Goal: Task Accomplishment & Management: Complete application form

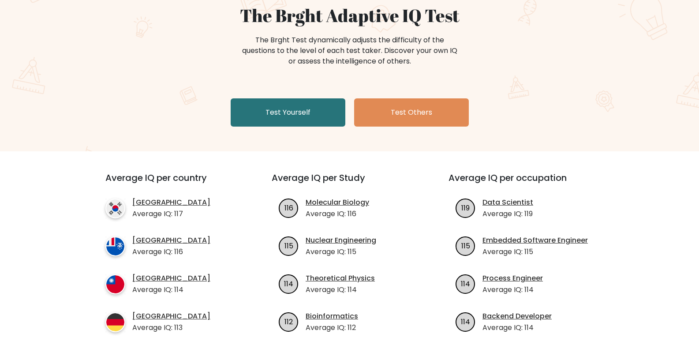
scroll to position [88, 0]
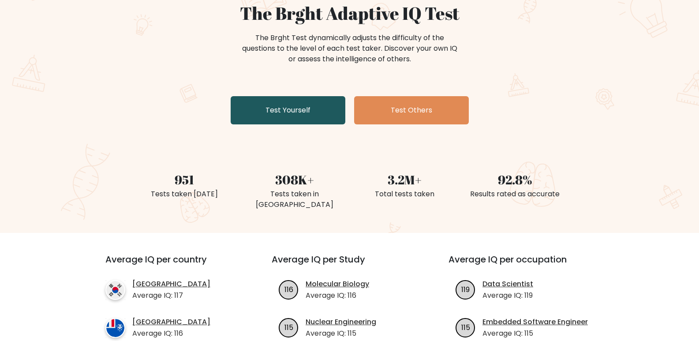
click at [293, 105] on link "Test Yourself" at bounding box center [288, 110] width 115 height 28
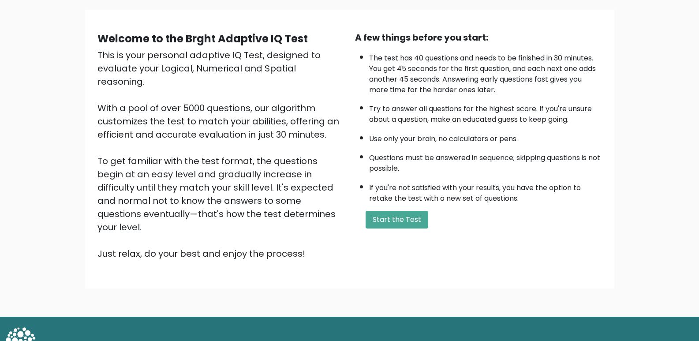
scroll to position [63, 0]
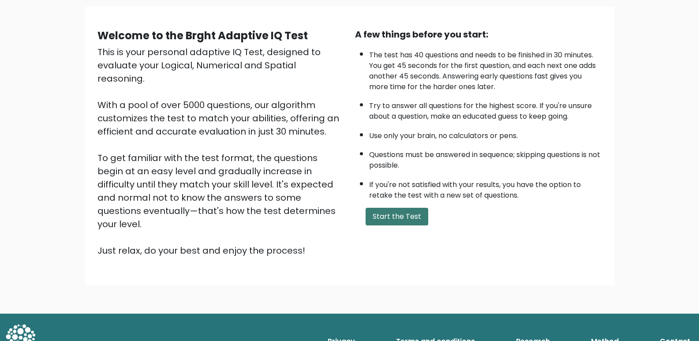
click at [381, 217] on button "Start the Test" at bounding box center [397, 217] width 63 height 18
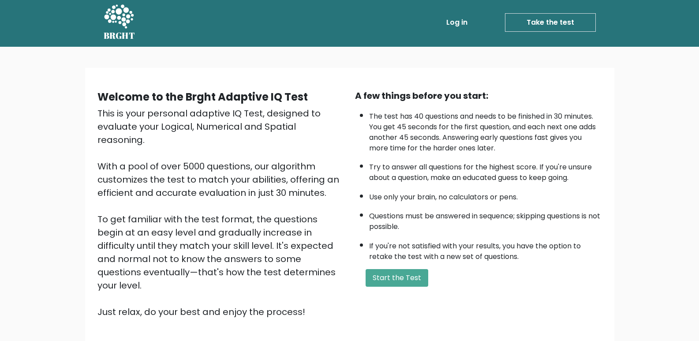
scroll to position [0, 0]
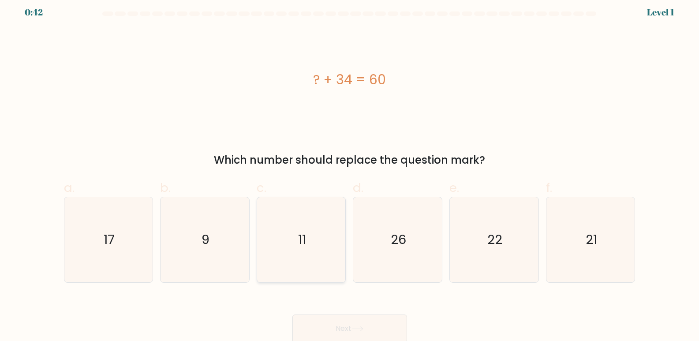
scroll to position [7, 0]
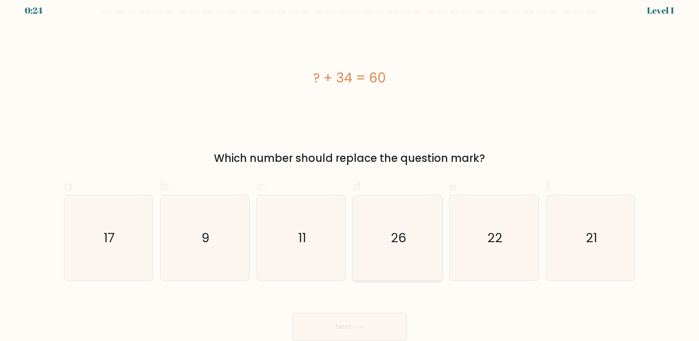
click at [396, 252] on icon "26" at bounding box center [397, 237] width 85 height 85
click at [350, 170] on input "d. 26" at bounding box center [350, 167] width 0 height 6
radio input "true"
click at [362, 326] on icon at bounding box center [357, 327] width 11 height 4
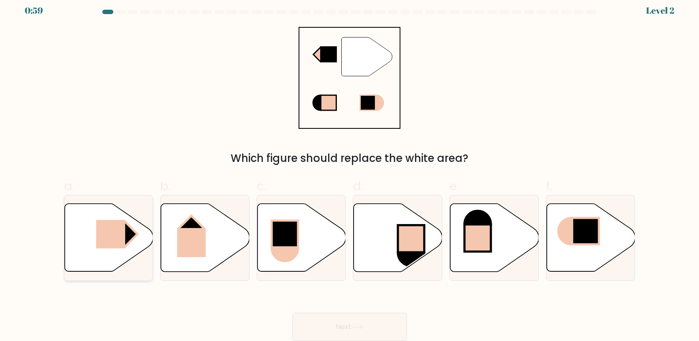
click at [116, 232] on rect at bounding box center [110, 234] width 29 height 29
click at [350, 170] on input "a." at bounding box center [350, 167] width 0 height 6
radio input "true"
click at [367, 327] on button "Next" at bounding box center [349, 327] width 115 height 28
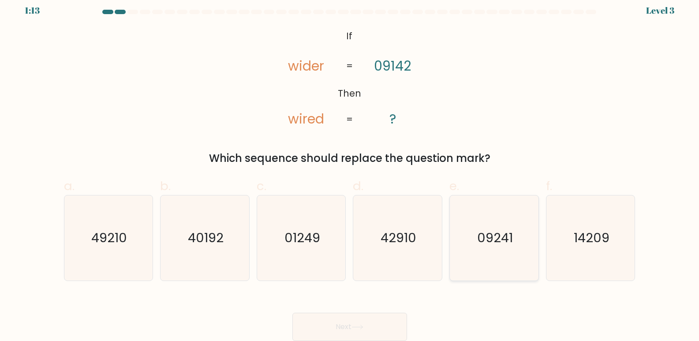
click at [475, 250] on icon "09241" at bounding box center [494, 237] width 85 height 85
click at [350, 170] on input "e. 09241" at bounding box center [350, 167] width 0 height 6
radio input "true"
click at [336, 324] on button "Next" at bounding box center [349, 327] width 115 height 28
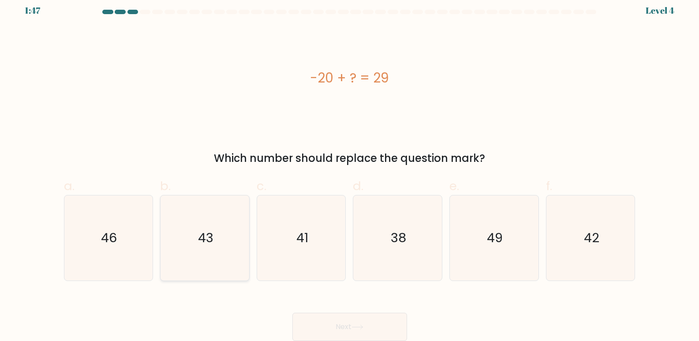
click at [169, 247] on icon "43" at bounding box center [204, 237] width 85 height 85
click at [350, 170] on input "b. 43" at bounding box center [350, 167] width 0 height 6
radio input "true"
click at [355, 321] on button "Next" at bounding box center [349, 327] width 115 height 28
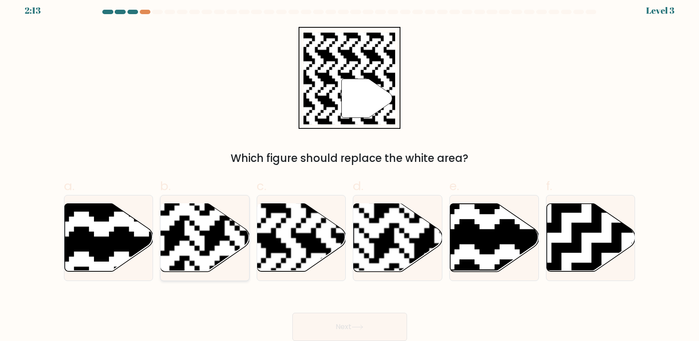
click at [200, 244] on rect at bounding box center [174, 275] width 161 height 161
click at [350, 170] on input "b." at bounding box center [350, 167] width 0 height 6
radio input "true"
click at [348, 329] on button "Next" at bounding box center [349, 327] width 115 height 28
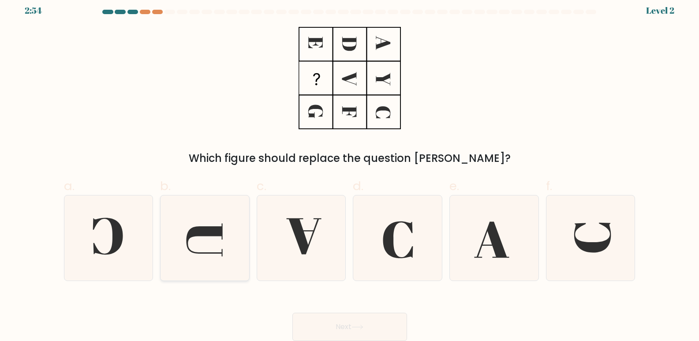
click at [186, 259] on icon at bounding box center [204, 237] width 85 height 85
click at [350, 170] on input "b." at bounding box center [350, 167] width 0 height 6
radio input "true"
click at [327, 321] on button "Next" at bounding box center [349, 327] width 115 height 28
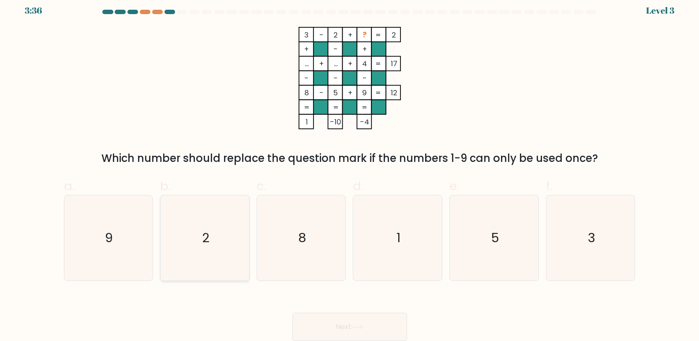
click at [227, 259] on icon "2" at bounding box center [204, 237] width 85 height 85
click at [350, 170] on input "b. 2" at bounding box center [350, 167] width 0 height 6
radio input "true"
click at [311, 332] on button "Next" at bounding box center [349, 327] width 115 height 28
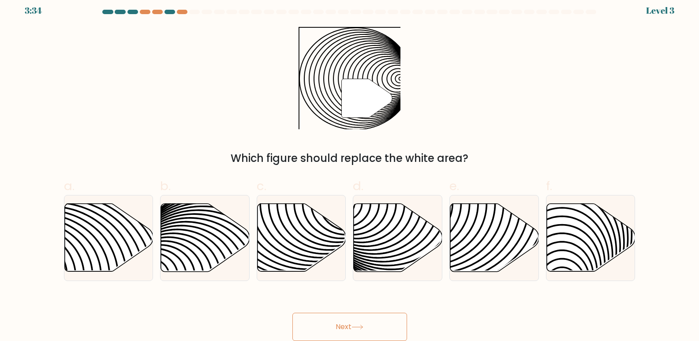
click at [330, 319] on button "Next" at bounding box center [349, 327] width 115 height 28
click at [295, 260] on icon at bounding box center [302, 238] width 89 height 68
click at [350, 170] on input "c." at bounding box center [350, 167] width 0 height 6
radio input "true"
click at [335, 321] on button "Next" at bounding box center [349, 327] width 115 height 28
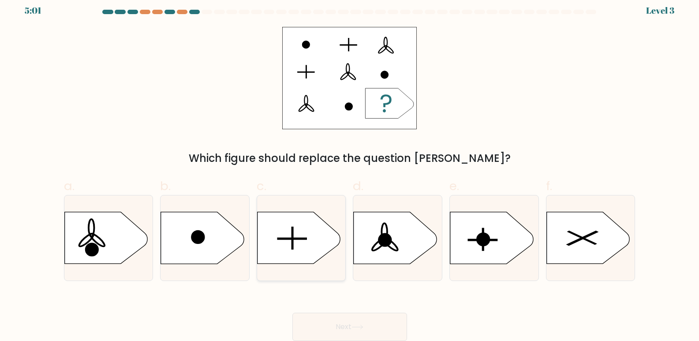
click at [294, 264] on icon at bounding box center [298, 238] width 83 height 52
click at [350, 170] on input "c." at bounding box center [350, 167] width 0 height 6
radio input "true"
click at [320, 328] on button "Next" at bounding box center [349, 327] width 115 height 28
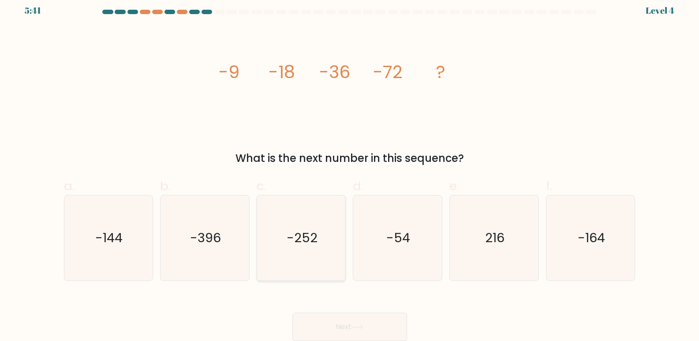
click at [319, 241] on icon "-252" at bounding box center [301, 237] width 85 height 85
click at [350, 170] on input "c. -252" at bounding box center [350, 167] width 0 height 6
radio input "true"
click at [336, 329] on button "Next" at bounding box center [349, 327] width 115 height 28
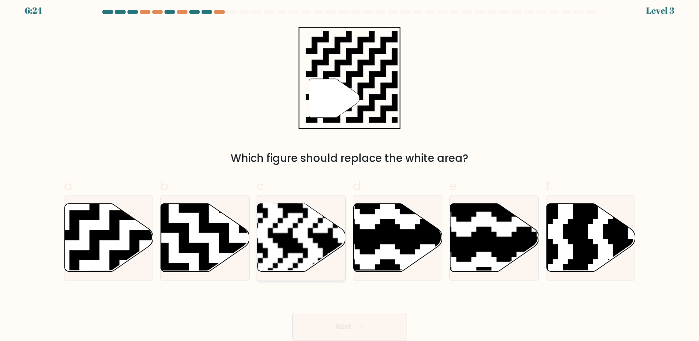
click at [302, 229] on rect at bounding box center [328, 203] width 161 height 161
click at [350, 170] on input "c." at bounding box center [350, 167] width 0 height 6
radio input "true"
click at [325, 323] on button "Next" at bounding box center [349, 327] width 115 height 28
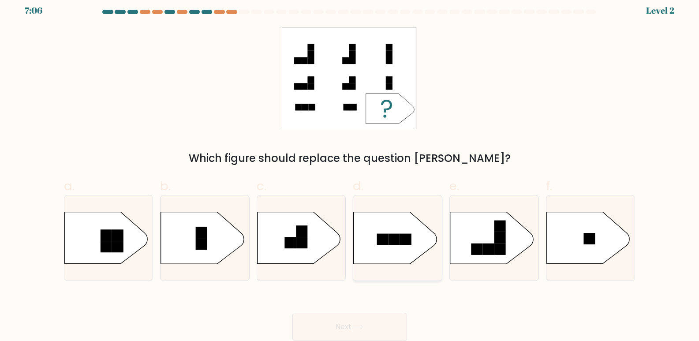
click at [403, 257] on icon at bounding box center [395, 238] width 83 height 52
click at [350, 170] on input "d." at bounding box center [350, 167] width 0 height 6
radio input "true"
click at [346, 331] on button "Next" at bounding box center [349, 327] width 115 height 28
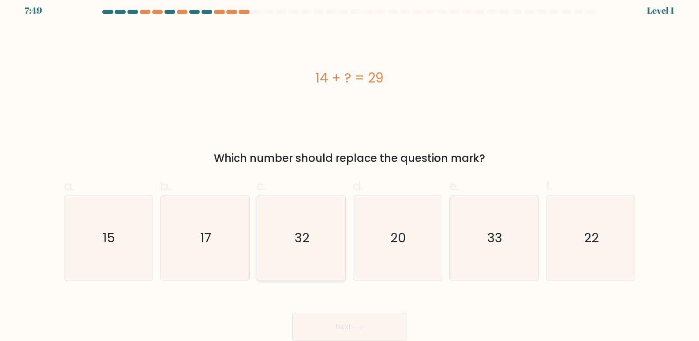
click at [306, 259] on icon "32" at bounding box center [301, 237] width 85 height 85
click at [350, 170] on input "c. 32" at bounding box center [350, 167] width 0 height 6
radio input "true"
click at [314, 330] on button "Next" at bounding box center [349, 327] width 115 height 28
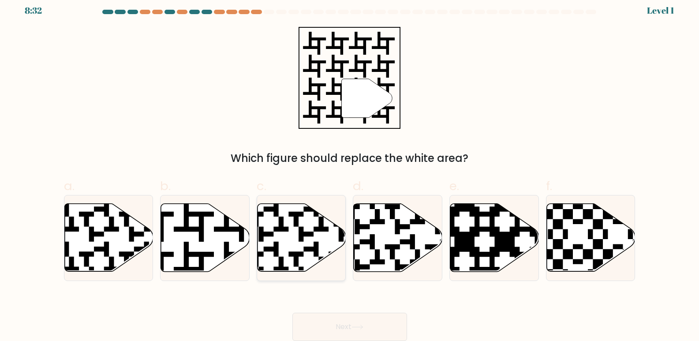
click at [306, 250] on icon at bounding box center [328, 201] width 161 height 161
click at [350, 170] on input "c." at bounding box center [350, 167] width 0 height 6
radio input "true"
click at [319, 324] on button "Next" at bounding box center [349, 327] width 115 height 28
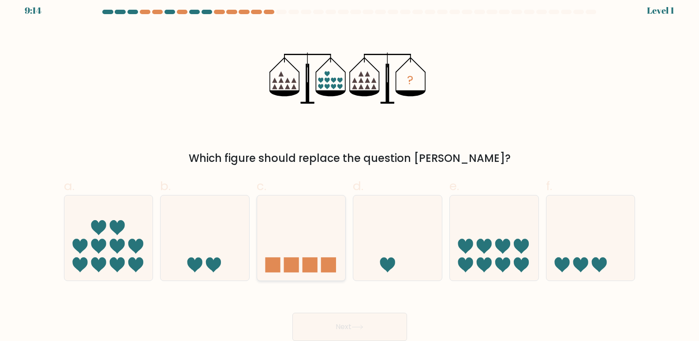
click at [296, 254] on icon at bounding box center [301, 238] width 89 height 73
click at [350, 170] on input "c." at bounding box center [350, 167] width 0 height 6
radio input "true"
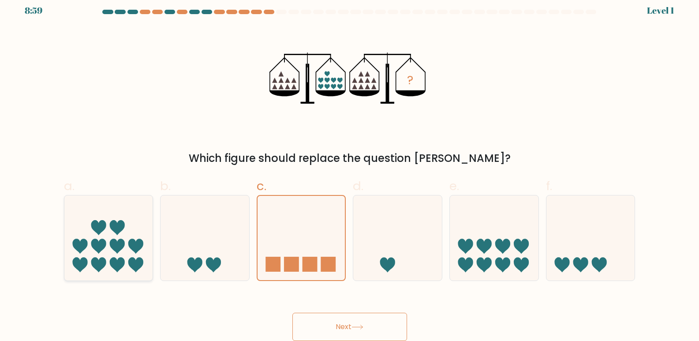
click at [133, 232] on icon at bounding box center [108, 238] width 89 height 73
click at [350, 170] on input "a." at bounding box center [350, 167] width 0 height 6
radio input "true"
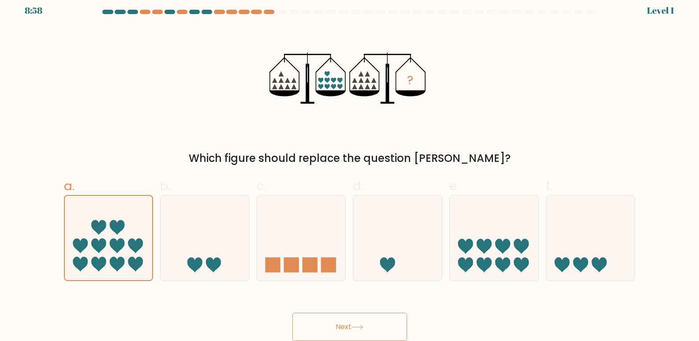
click at [368, 330] on button "Next" at bounding box center [349, 327] width 115 height 28
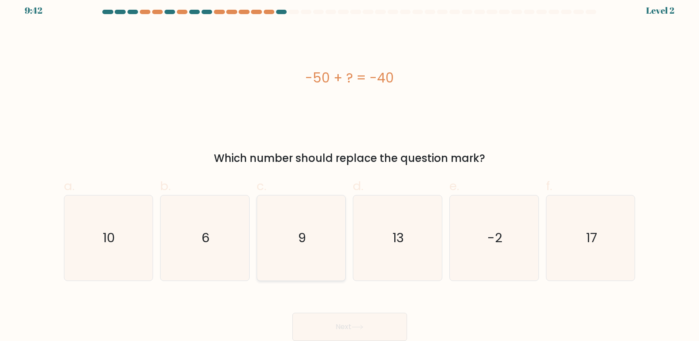
click at [306, 240] on icon "9" at bounding box center [301, 237] width 85 height 85
click at [350, 170] on input "c. 9" at bounding box center [350, 167] width 0 height 6
radio input "true"
click at [356, 331] on button "Next" at bounding box center [349, 327] width 115 height 28
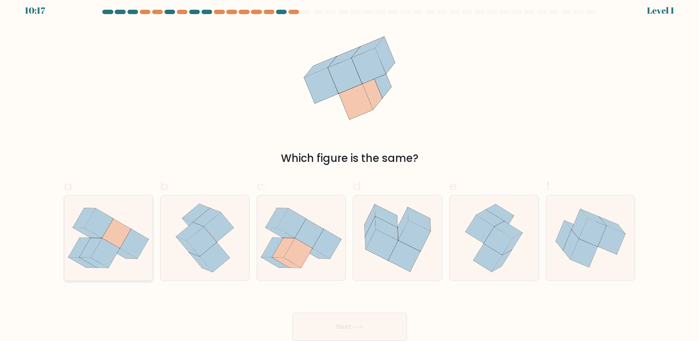
click at [104, 237] on icon at bounding box center [116, 234] width 29 height 30
click at [350, 170] on input "a." at bounding box center [350, 167] width 0 height 6
radio input "true"
click at [258, 240] on icon at bounding box center [301, 238] width 89 height 78
click at [350, 170] on input "c." at bounding box center [350, 167] width 0 height 6
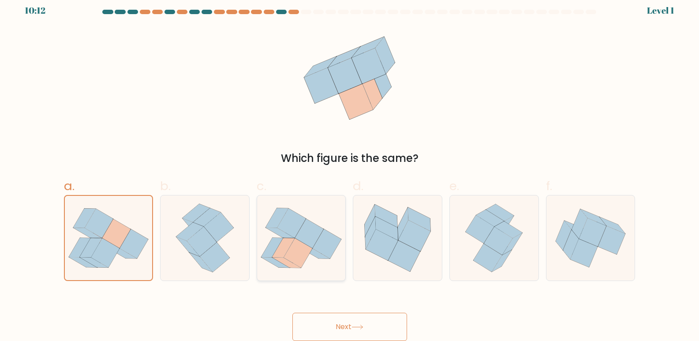
radio input "true"
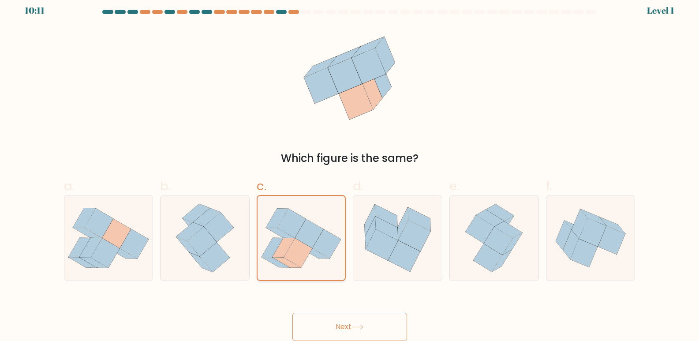
click at [295, 254] on icon at bounding box center [298, 252] width 28 height 29
click at [350, 170] on input "c." at bounding box center [350, 167] width 0 height 6
click at [343, 331] on button "Next" at bounding box center [349, 327] width 115 height 28
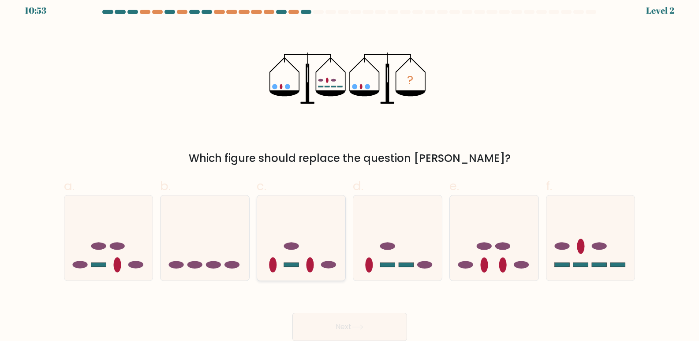
click at [333, 266] on ellipse at bounding box center [328, 264] width 15 height 7
click at [350, 170] on input "c." at bounding box center [350, 167] width 0 height 6
radio input "true"
click at [598, 234] on icon at bounding box center [590, 238] width 89 height 73
click at [350, 170] on input "f." at bounding box center [350, 167] width 0 height 6
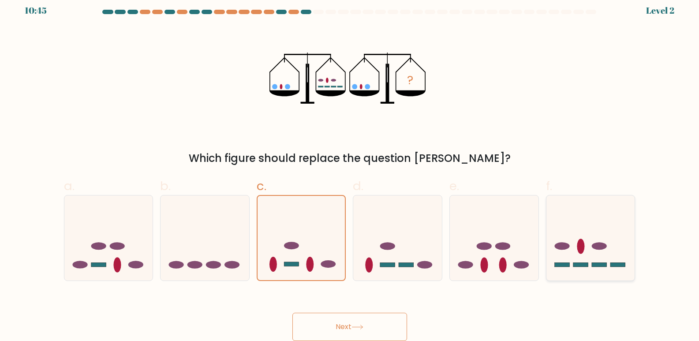
radio input "true"
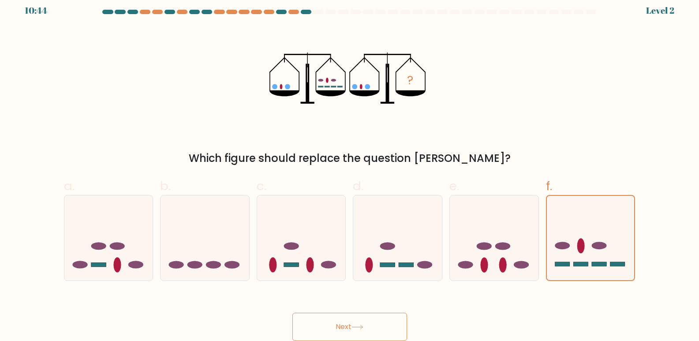
click at [317, 328] on button "Next" at bounding box center [349, 327] width 115 height 28
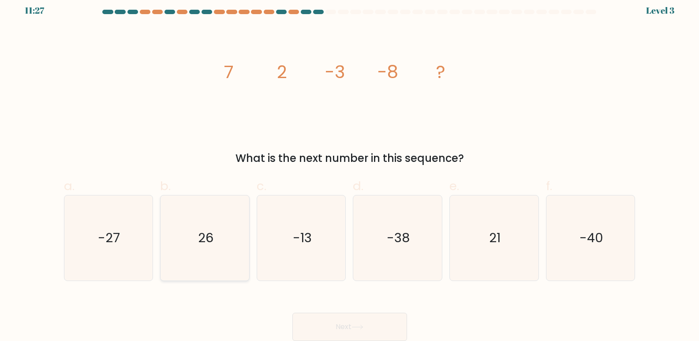
click at [242, 264] on icon "26" at bounding box center [204, 237] width 85 height 85
click at [350, 170] on input "b. 26" at bounding box center [350, 167] width 0 height 6
radio input "true"
click at [362, 322] on button "Next" at bounding box center [349, 327] width 115 height 28
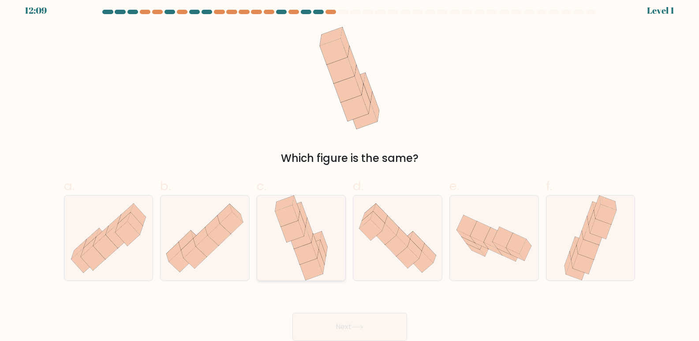
click at [316, 260] on icon at bounding box center [311, 269] width 23 height 22
click at [350, 170] on input "c." at bounding box center [350, 167] width 0 height 6
radio input "true"
click at [342, 325] on button "Next" at bounding box center [349, 327] width 115 height 28
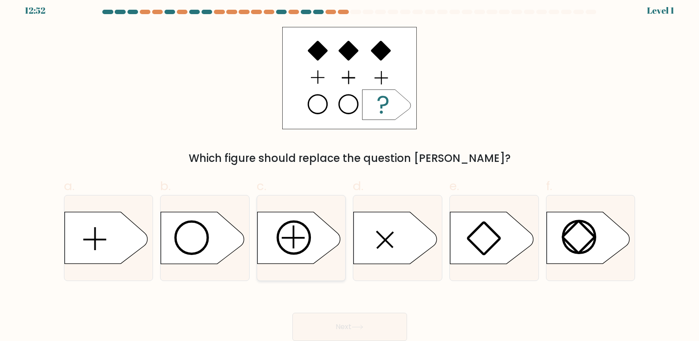
click at [301, 254] on icon at bounding box center [298, 238] width 83 height 52
click at [350, 170] on input "c." at bounding box center [350, 167] width 0 height 6
radio input "true"
click at [324, 320] on button "Next" at bounding box center [349, 327] width 115 height 28
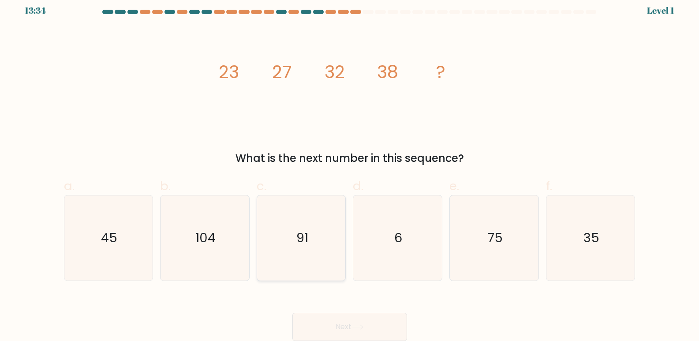
click at [302, 266] on icon "91" at bounding box center [301, 237] width 85 height 85
click at [350, 170] on input "c. 91" at bounding box center [350, 167] width 0 height 6
radio input "true"
click at [322, 314] on button "Next" at bounding box center [349, 327] width 115 height 28
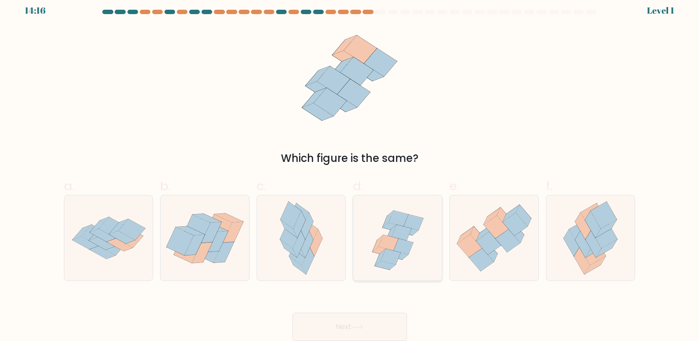
click at [400, 263] on icon at bounding box center [397, 237] width 89 height 85
click at [350, 170] on input "d." at bounding box center [350, 167] width 0 height 6
radio input "true"
click at [339, 333] on button "Next" at bounding box center [349, 327] width 115 height 28
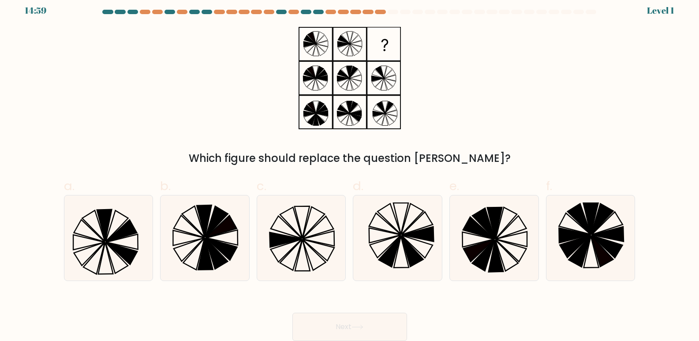
click at [370, 261] on icon at bounding box center [397, 237] width 85 height 85
click at [350, 170] on input "d." at bounding box center [350, 167] width 0 height 6
radio input "true"
click at [369, 325] on button "Next" at bounding box center [349, 327] width 115 height 28
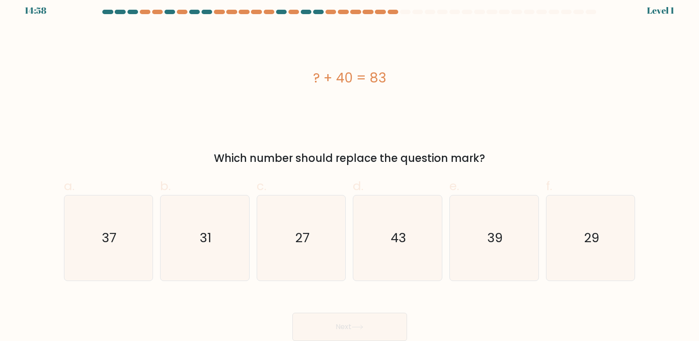
click at [373, 263] on icon "43" at bounding box center [397, 237] width 85 height 85
click at [350, 170] on input "d. 43" at bounding box center [350, 167] width 0 height 6
radio input "true"
click at [346, 318] on button "Next" at bounding box center [349, 327] width 115 height 28
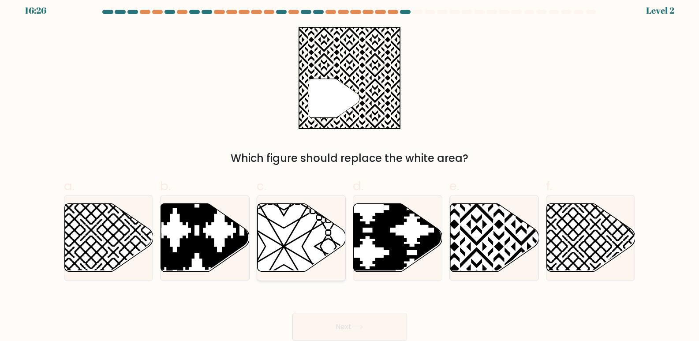
click at [269, 210] on icon at bounding box center [302, 238] width 89 height 68
click at [350, 170] on input "c." at bounding box center [350, 167] width 0 height 6
radio input "true"
click at [336, 318] on button "Next" at bounding box center [349, 327] width 115 height 28
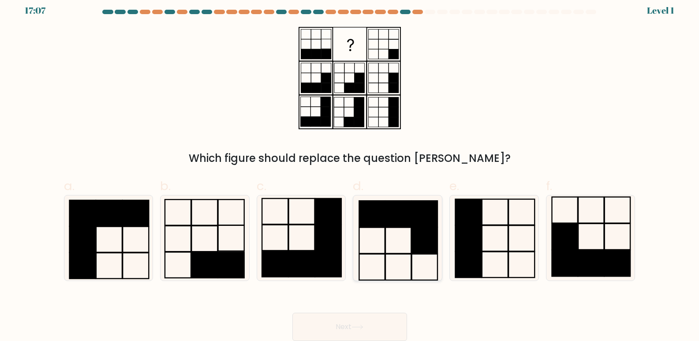
click at [406, 256] on icon at bounding box center [397, 237] width 85 height 85
click at [350, 170] on input "d." at bounding box center [350, 167] width 0 height 6
radio input "true"
click at [372, 319] on button "Next" at bounding box center [349, 327] width 115 height 28
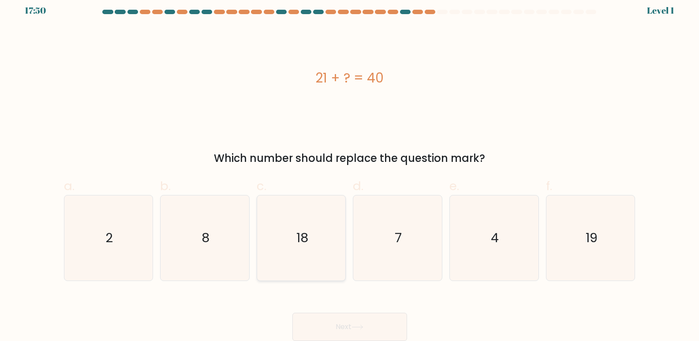
click at [302, 266] on icon "18" at bounding box center [301, 237] width 85 height 85
click at [350, 170] on input "c. 18" at bounding box center [350, 167] width 0 height 6
radio input "true"
click at [323, 324] on button "Next" at bounding box center [349, 327] width 115 height 28
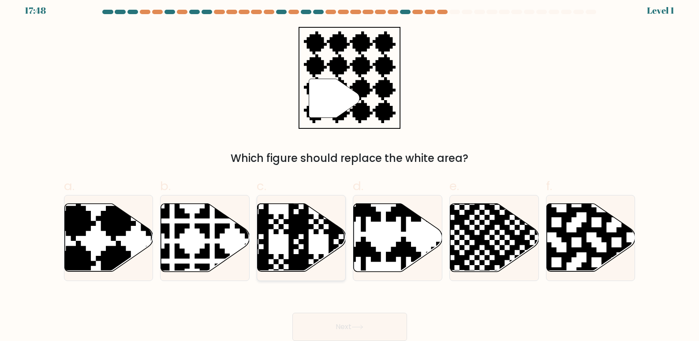
click at [316, 270] on icon at bounding box center [328, 274] width 161 height 161
click at [350, 170] on input "c." at bounding box center [350, 167] width 0 height 6
radio input "true"
click at [320, 324] on button "Next" at bounding box center [349, 327] width 115 height 28
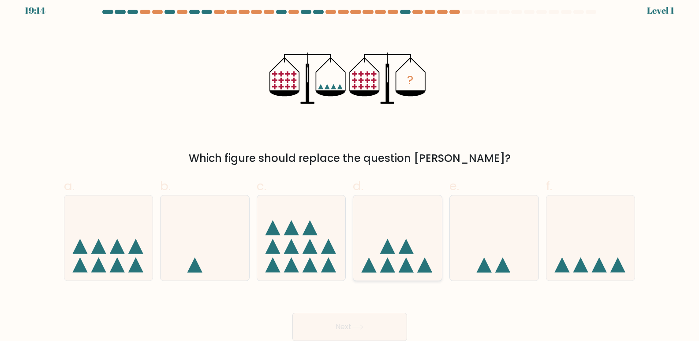
click at [387, 276] on div at bounding box center [398, 238] width 90 height 86
click at [350, 170] on input "d." at bounding box center [350, 167] width 0 height 6
radio input "true"
click at [377, 317] on button "Next" at bounding box center [349, 327] width 115 height 28
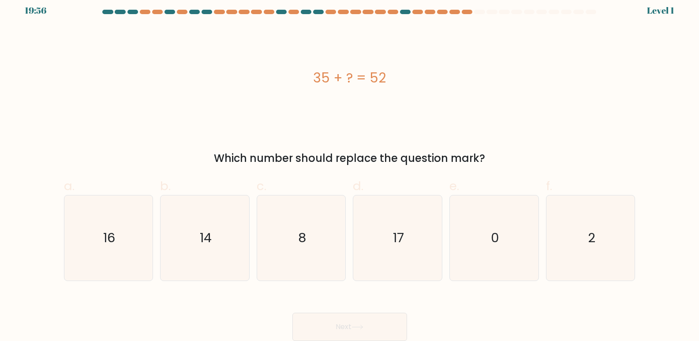
click at [448, 241] on div "e. 0" at bounding box center [494, 229] width 97 height 104
click at [379, 243] on icon "17" at bounding box center [397, 237] width 85 height 85
click at [350, 170] on input "d. 17" at bounding box center [350, 167] width 0 height 6
radio input "true"
click at [372, 321] on button "Next" at bounding box center [349, 327] width 115 height 28
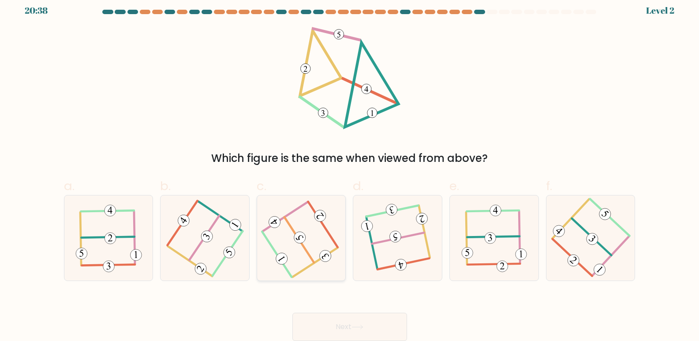
click at [324, 265] on icon at bounding box center [301, 238] width 68 height 68
click at [350, 170] on input "c." at bounding box center [350, 167] width 0 height 6
radio input "true"
click at [347, 325] on button "Next" at bounding box center [349, 327] width 115 height 28
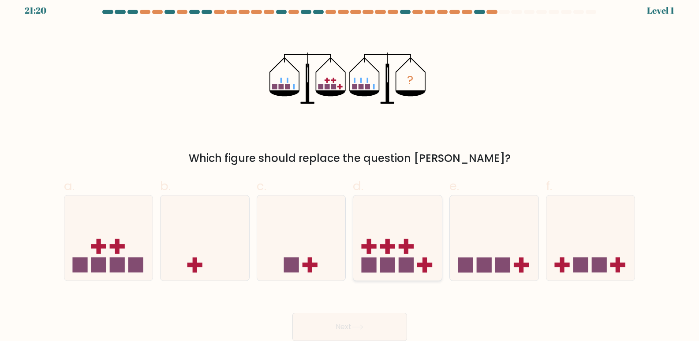
click at [409, 264] on rect at bounding box center [406, 264] width 15 height 15
click at [350, 170] on input "d." at bounding box center [350, 167] width 0 height 6
radio input "true"
click at [303, 328] on button "Next" at bounding box center [349, 327] width 115 height 28
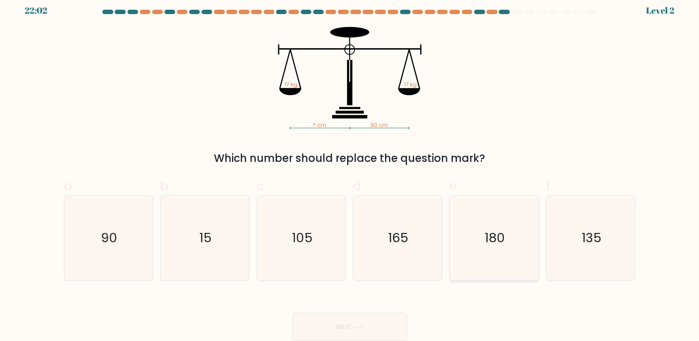
click at [485, 271] on icon "180" at bounding box center [494, 237] width 85 height 85
click at [350, 170] on input "e. 180" at bounding box center [350, 167] width 0 height 6
radio input "true"
click at [377, 321] on button "Next" at bounding box center [349, 327] width 115 height 28
